Goal: Task Accomplishment & Management: Manage account settings

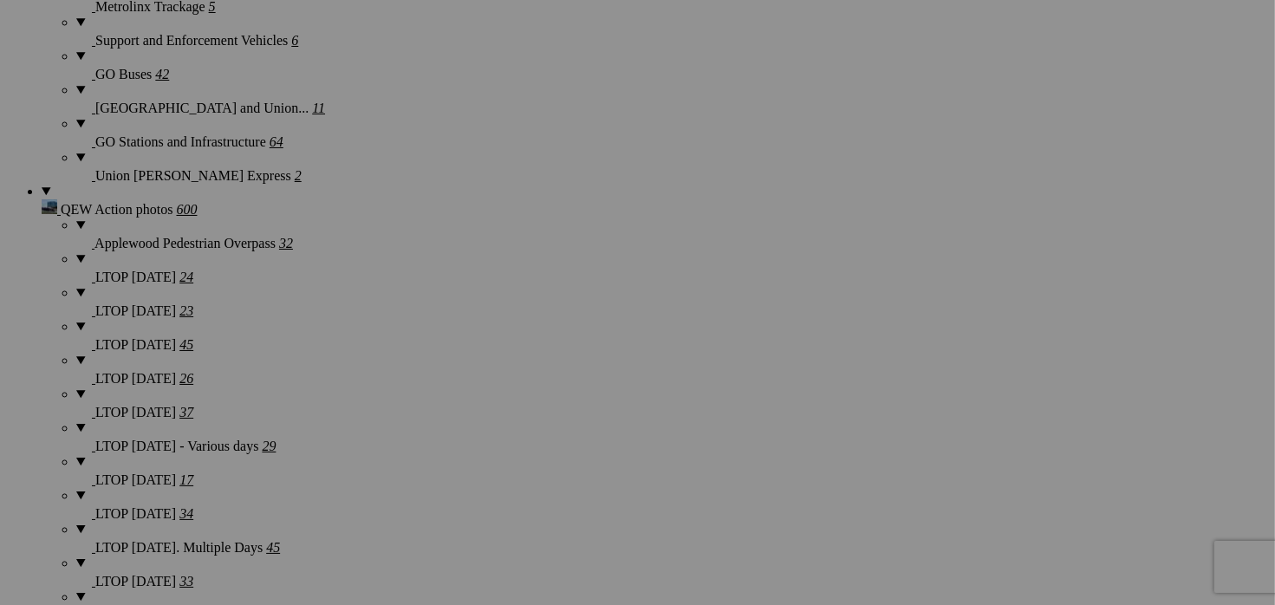
scroll to position [8842, 0]
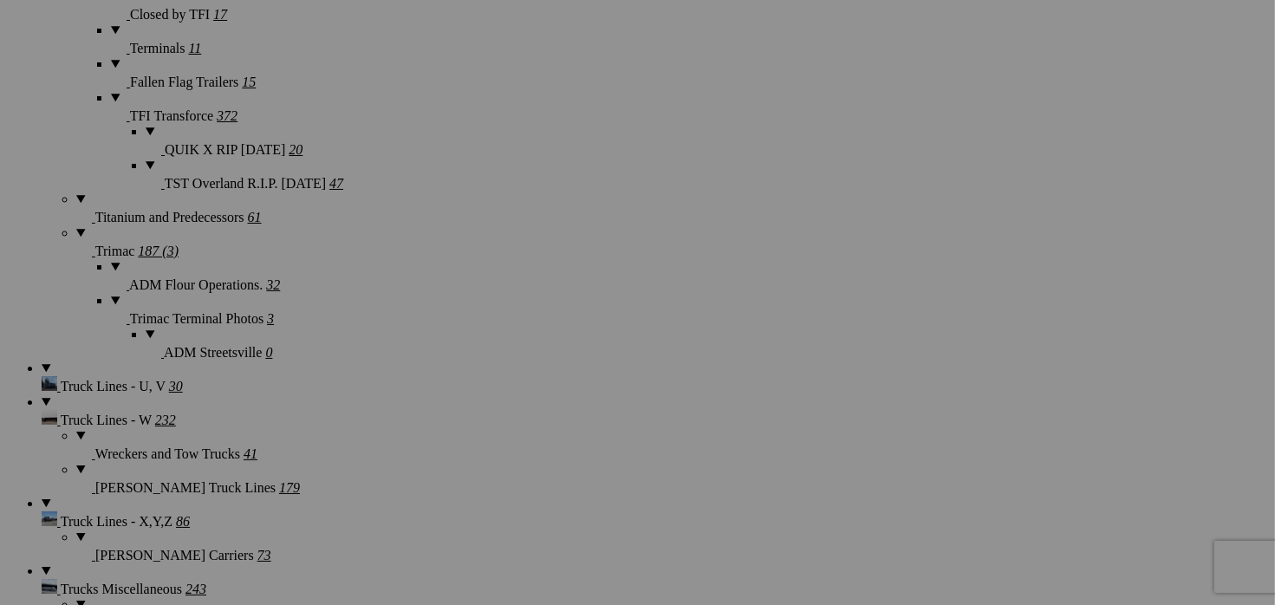
click at [0, 0] on button at bounding box center [0, 0] width 0 height 0
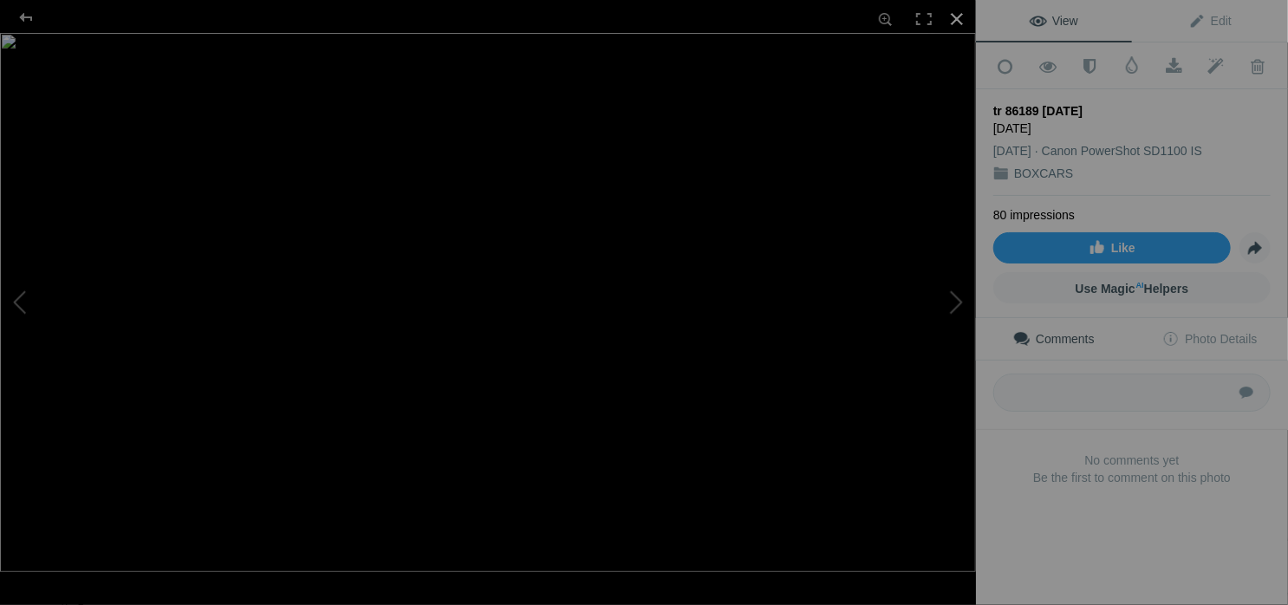
click at [958, 23] on div at bounding box center [957, 19] width 38 height 38
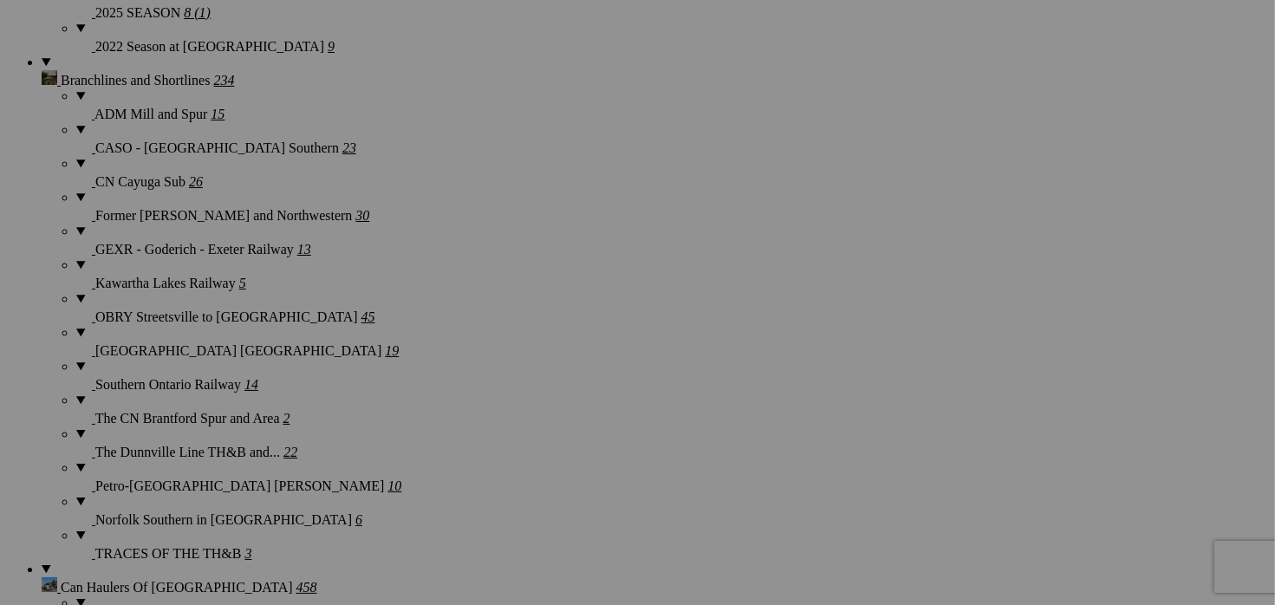
scroll to position [0, 0]
